Goal: Task Accomplishment & Management: Use online tool/utility

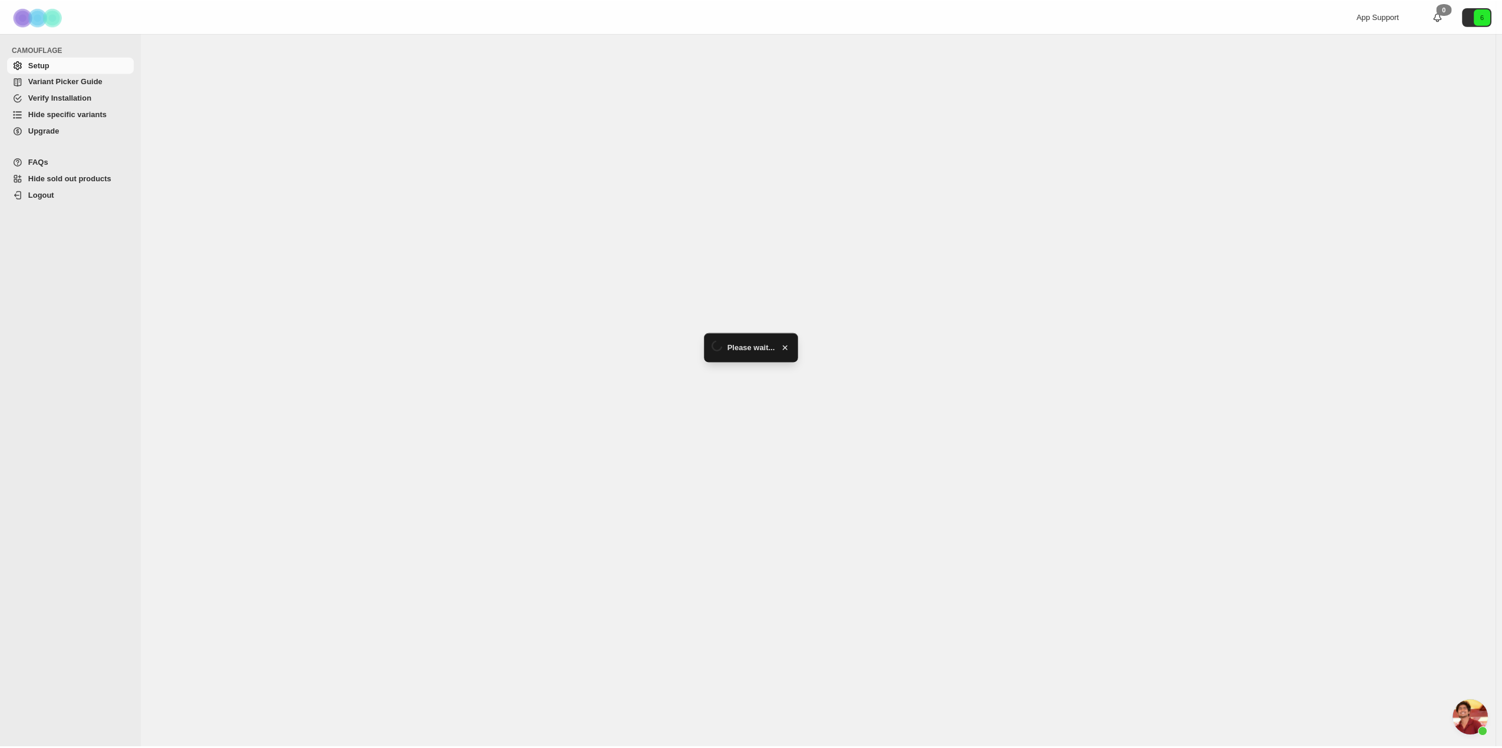
scroll to position [2256, 0]
select select "******"
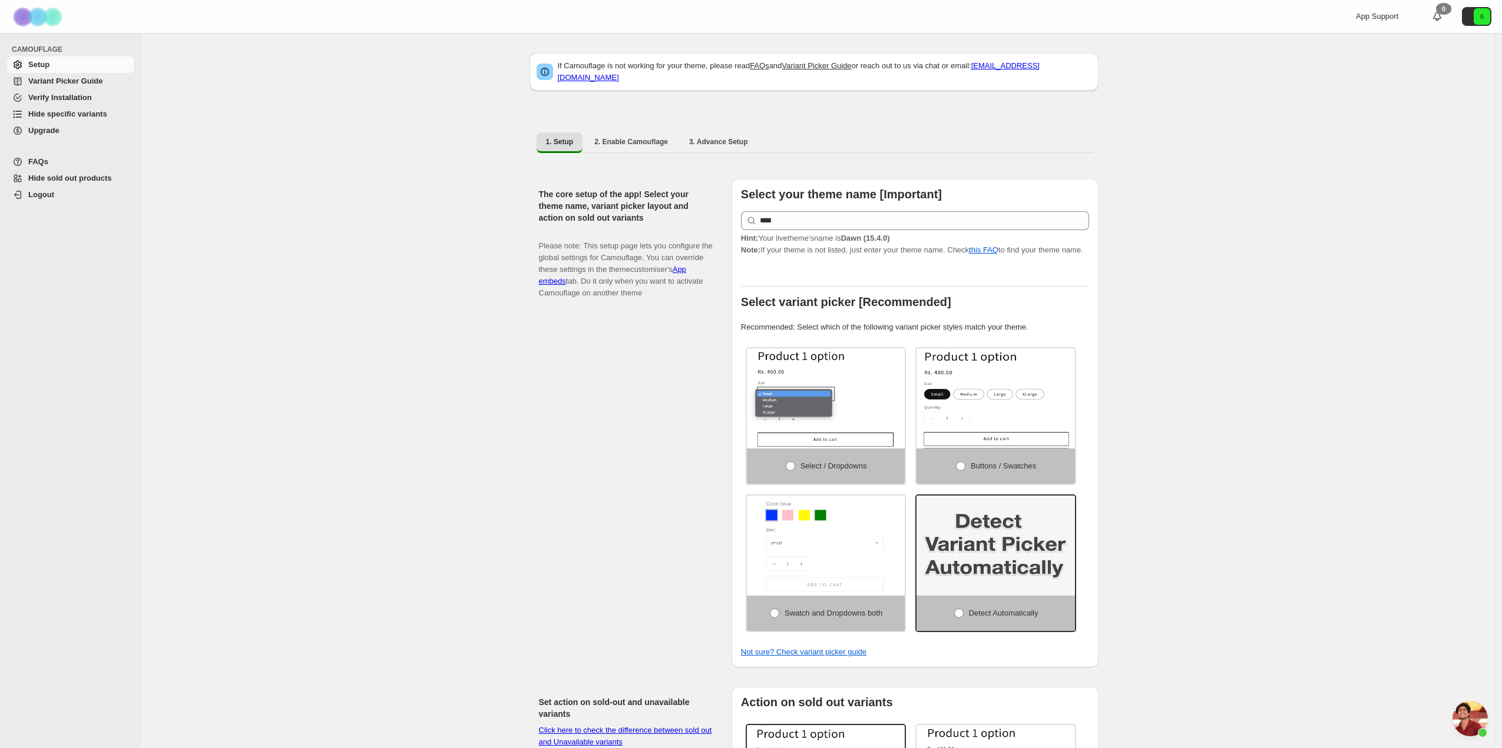
click at [75, 110] on span "Hide specific variants" at bounding box center [67, 114] width 79 height 9
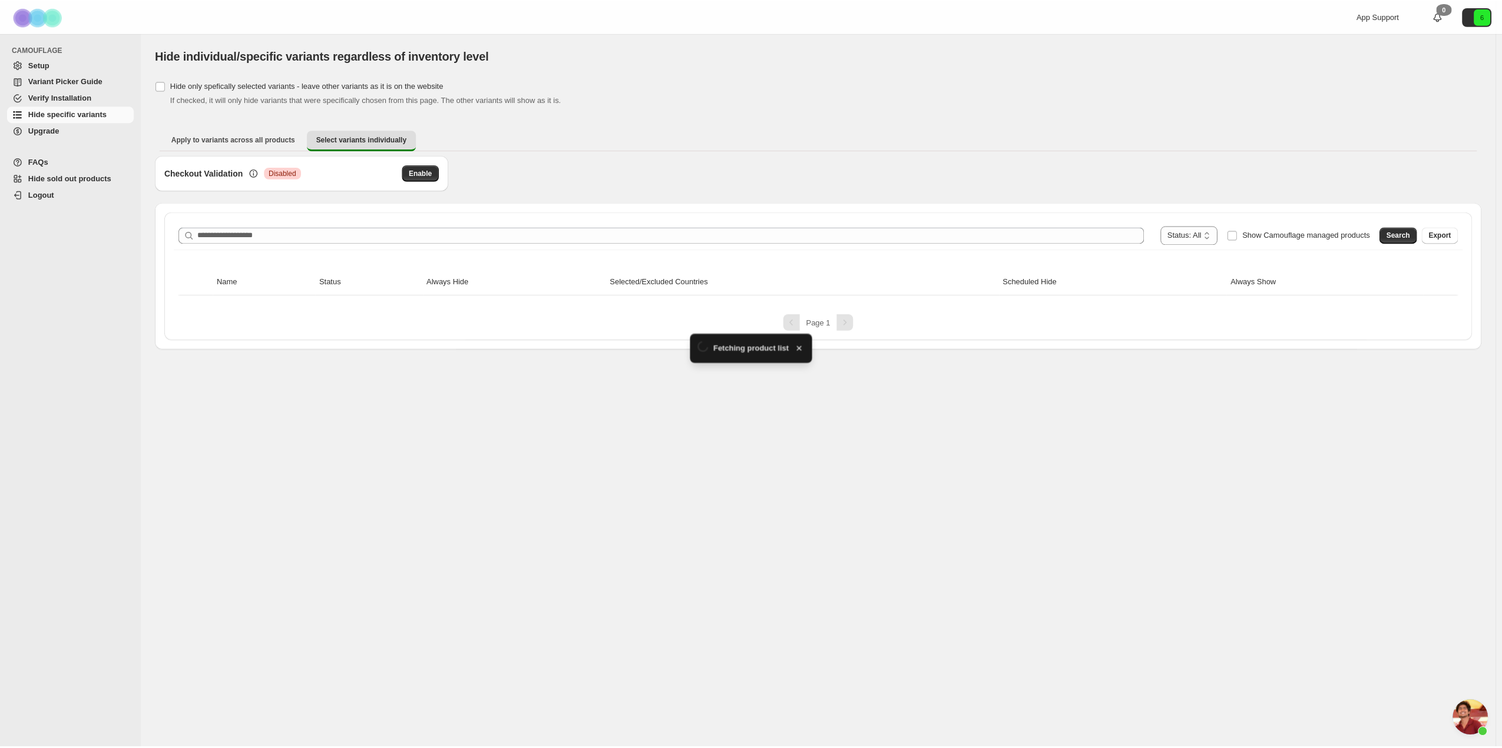
scroll to position [2256, 0]
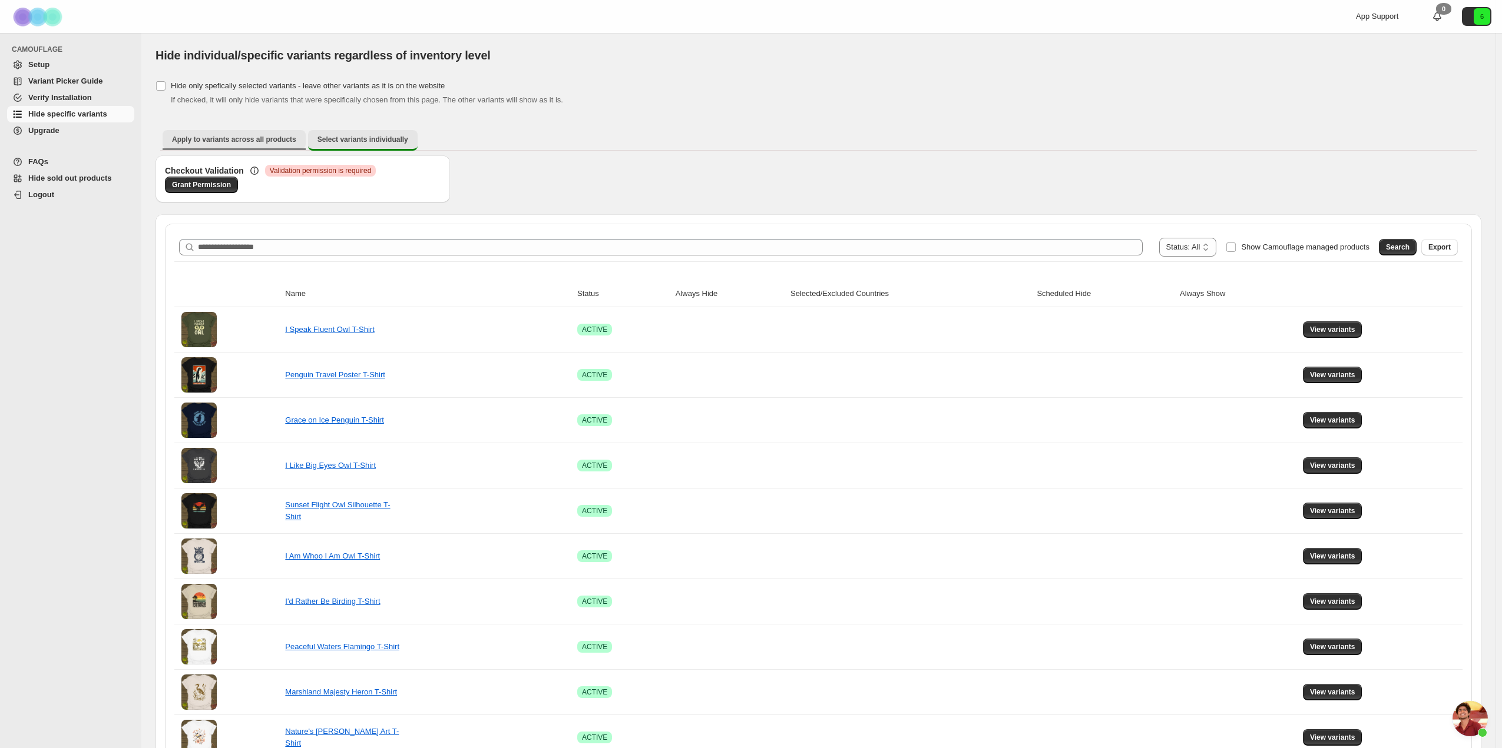
click at [247, 137] on span "Apply to variants across all products" at bounding box center [234, 139] width 124 height 9
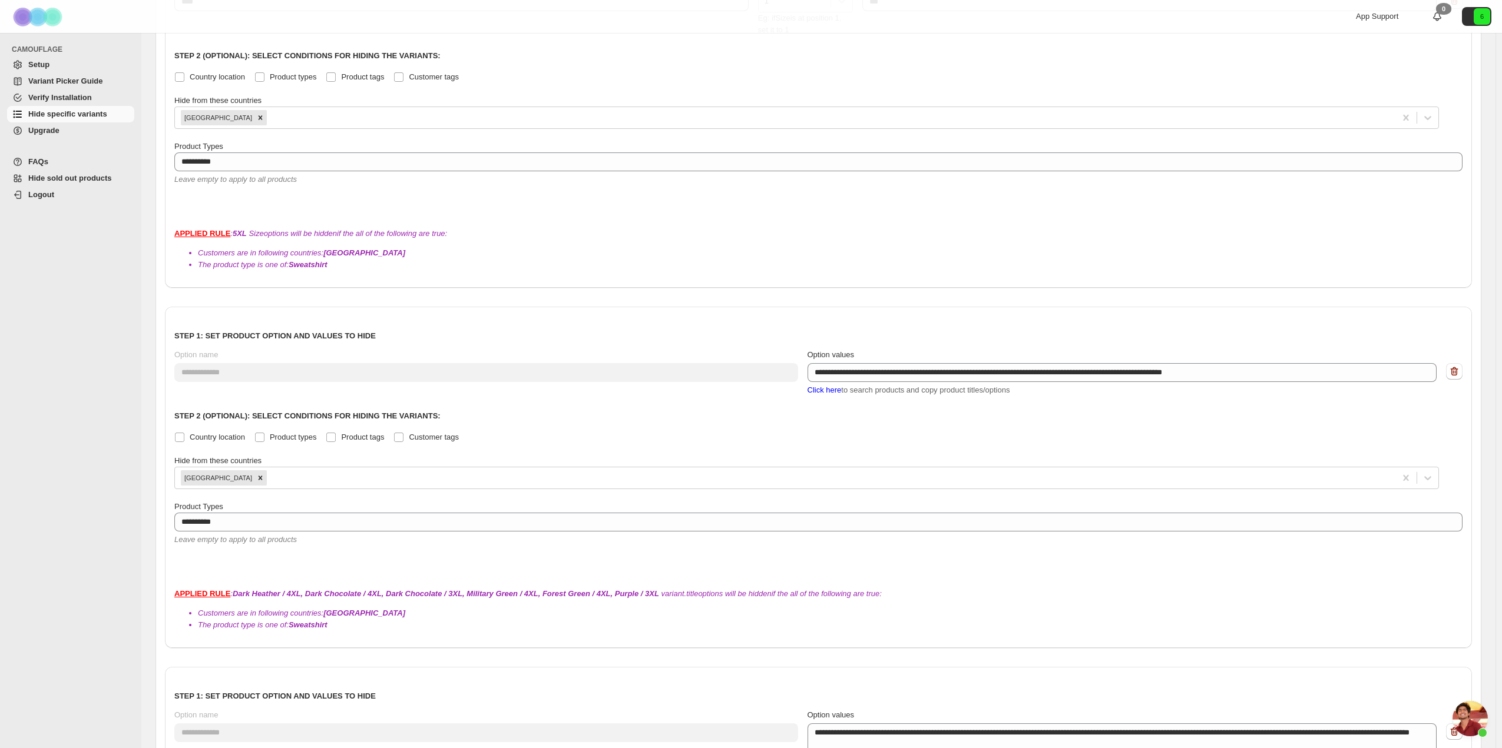
scroll to position [3381, 0]
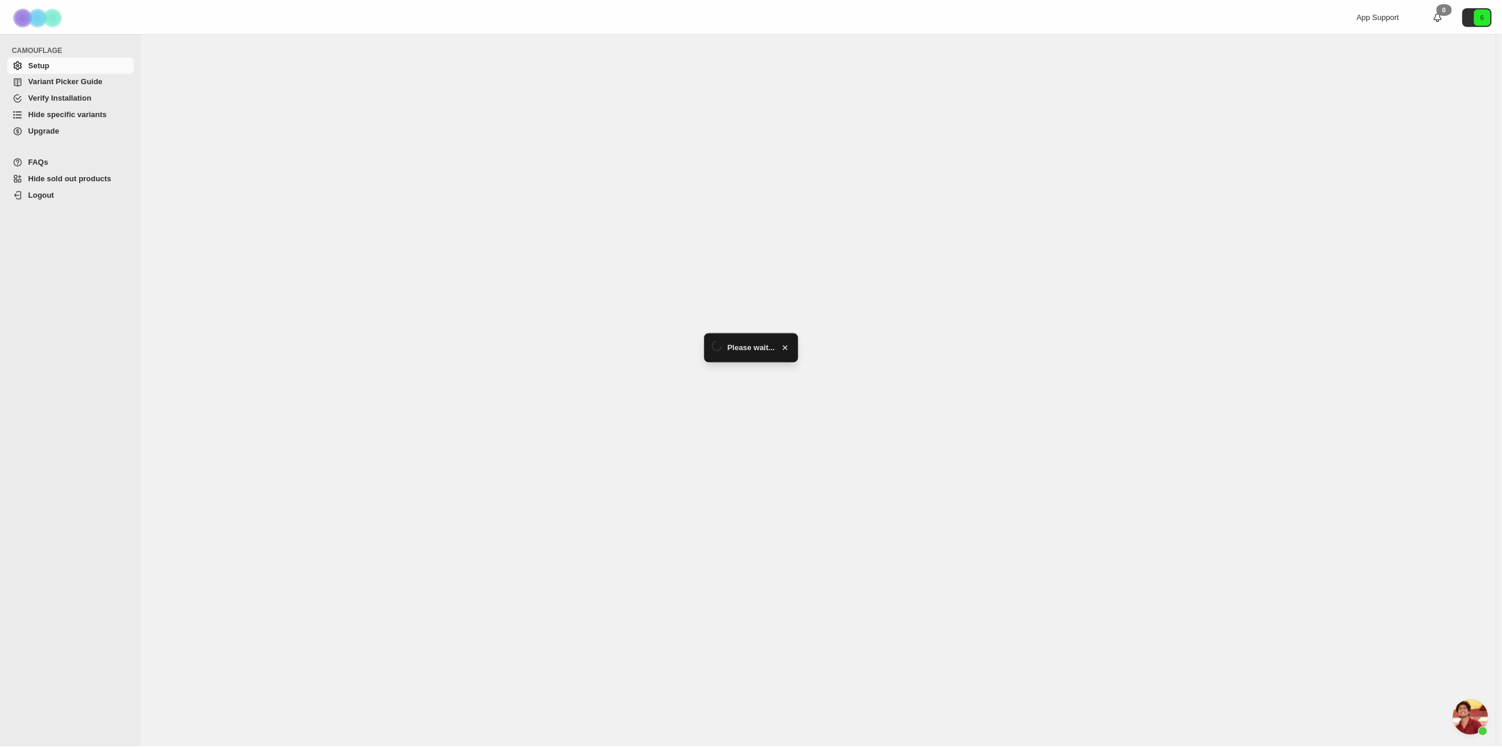
scroll to position [2256, 0]
select select "******"
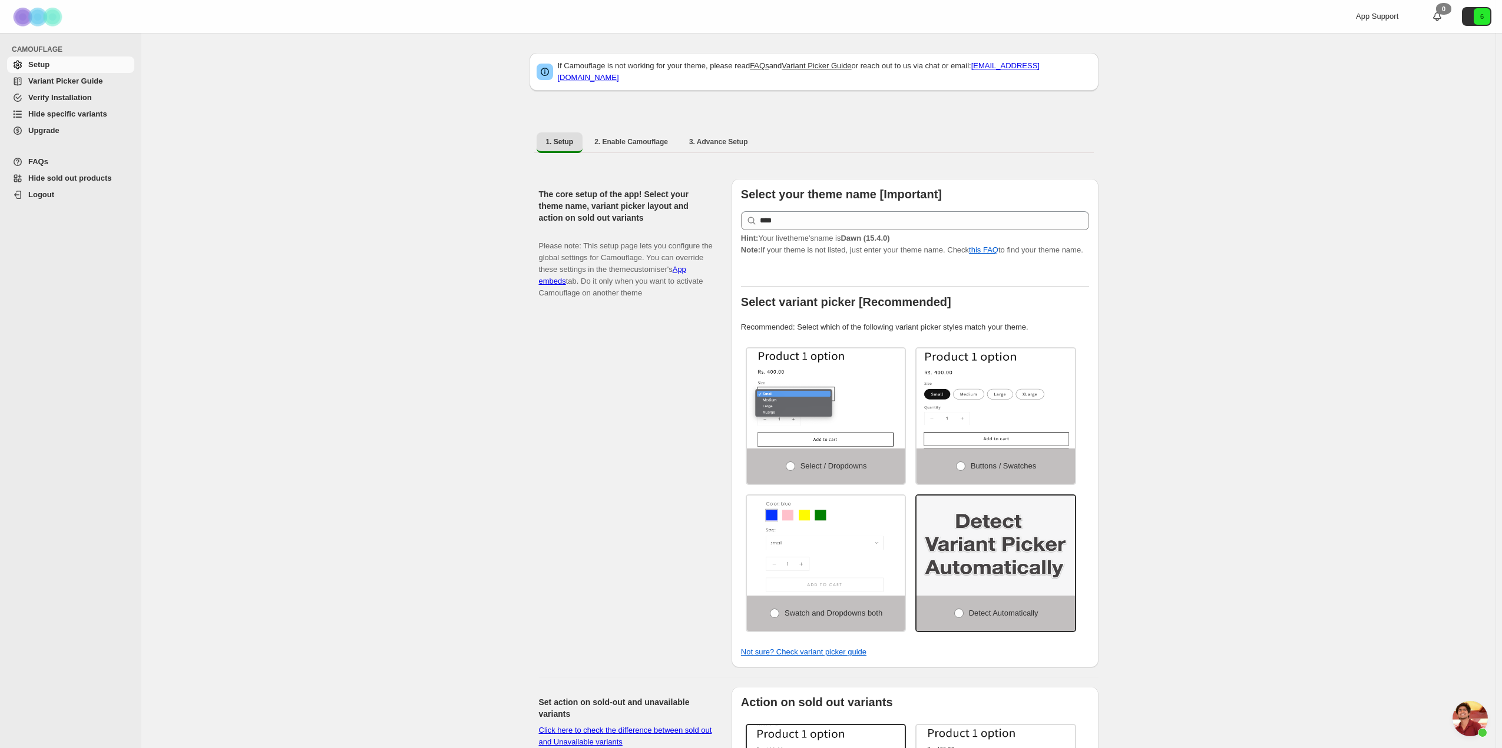
click at [64, 117] on span "Hide specific variants" at bounding box center [67, 114] width 79 height 9
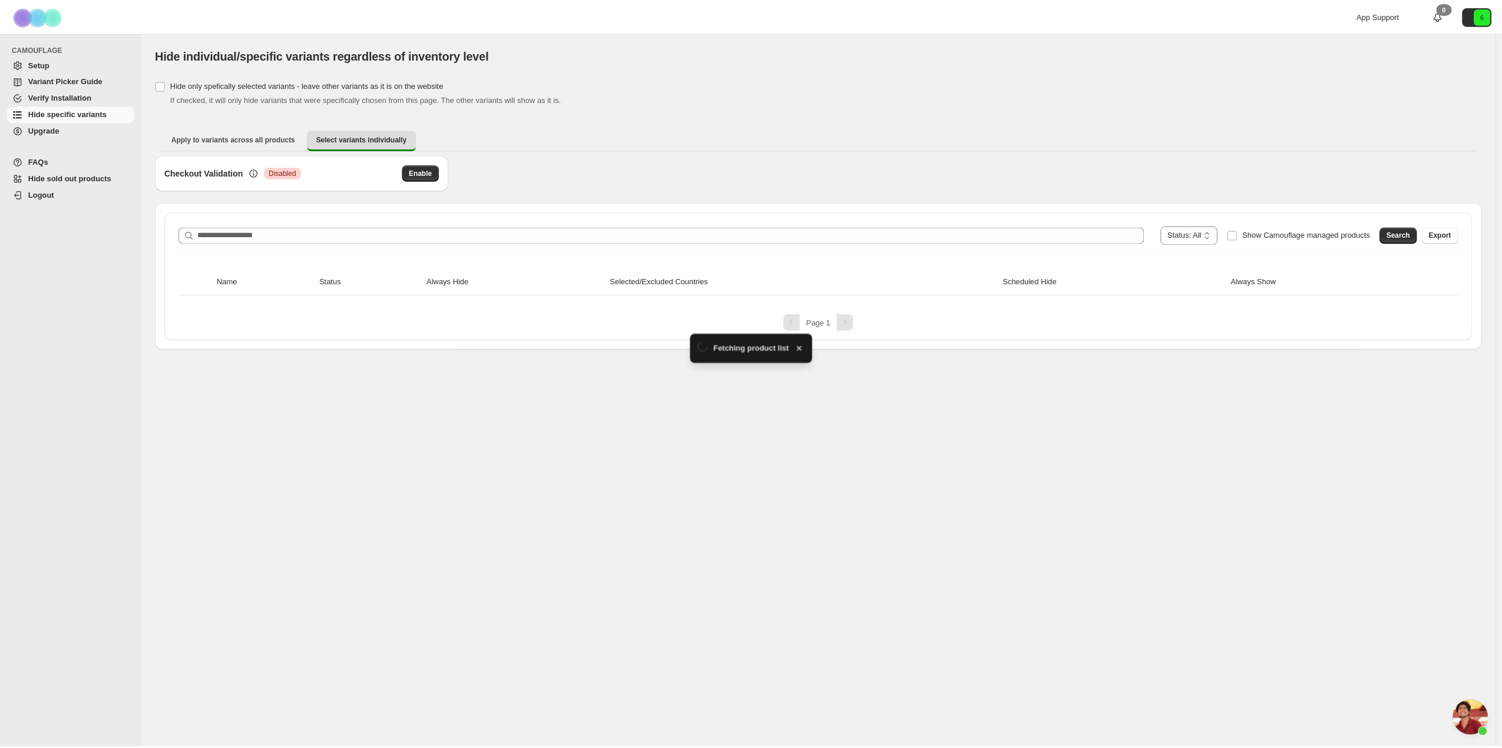
scroll to position [2256, 0]
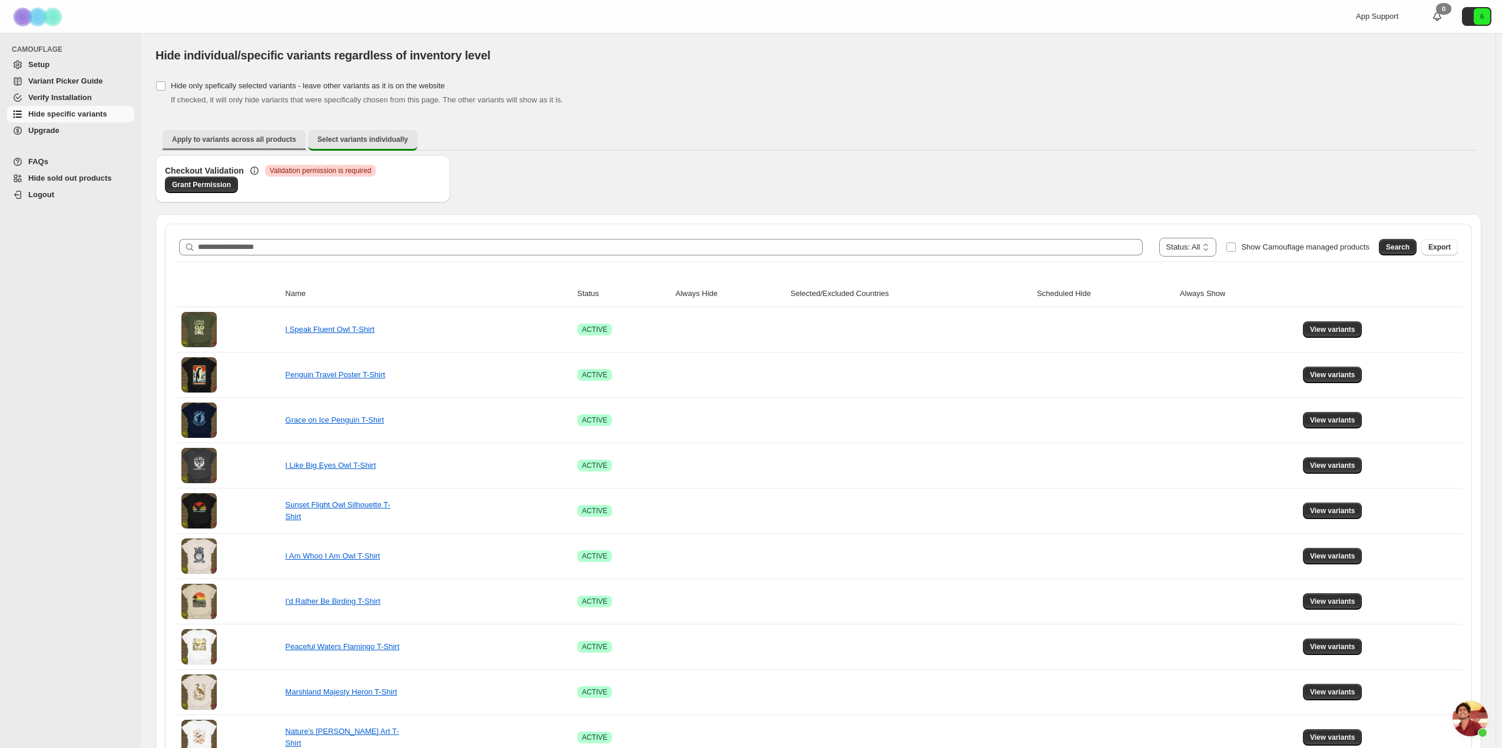
click at [233, 138] on span "Apply to variants across all products" at bounding box center [234, 139] width 124 height 9
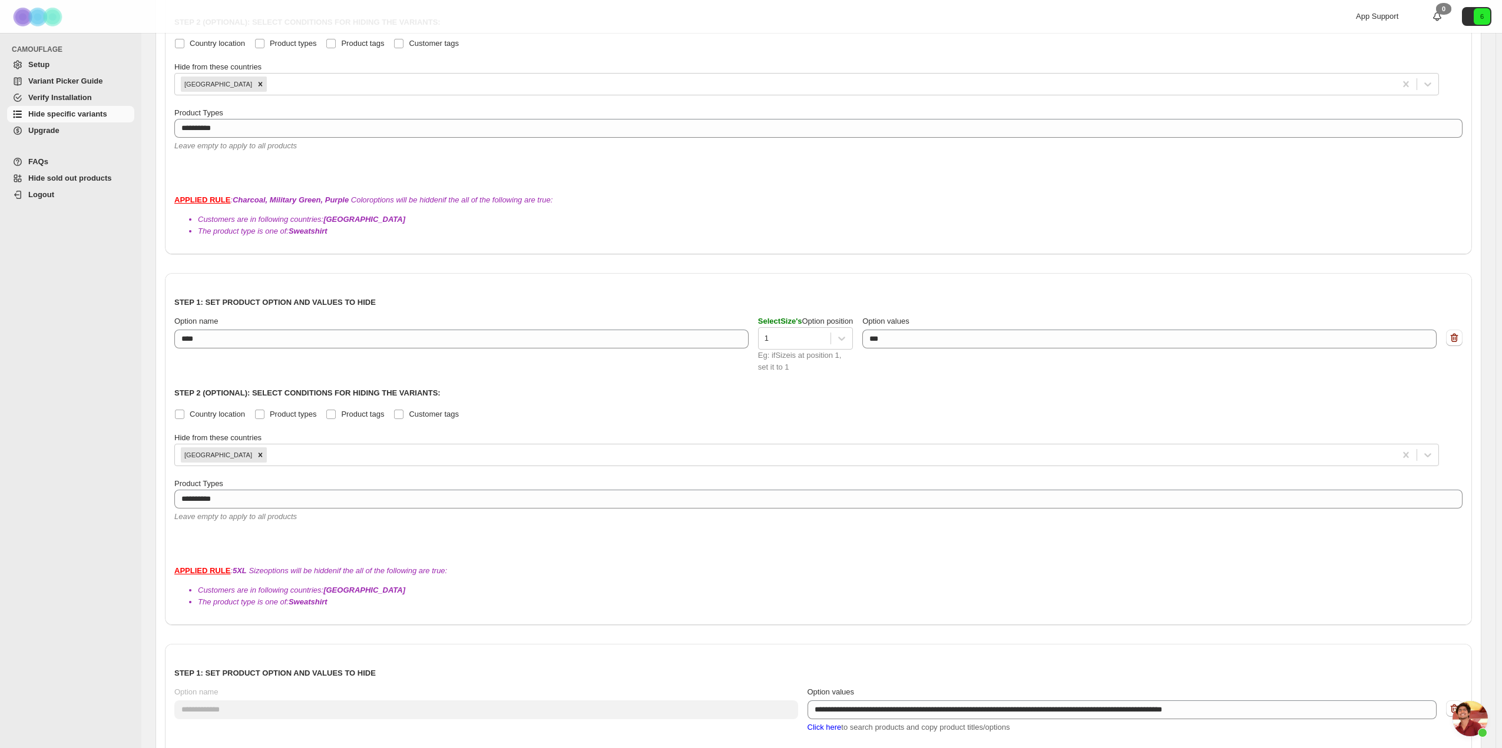
scroll to position [3381, 0]
